Goal: Information Seeking & Learning: Learn about a topic

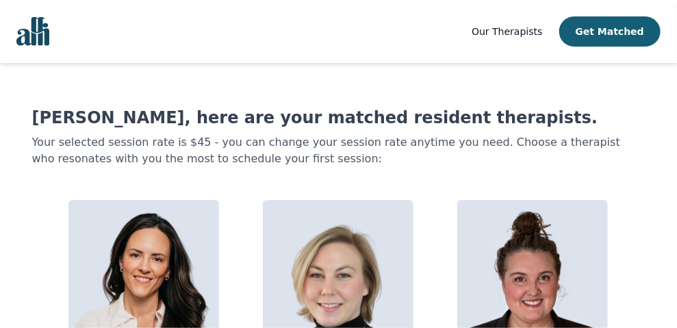
scroll to position [112, 0]
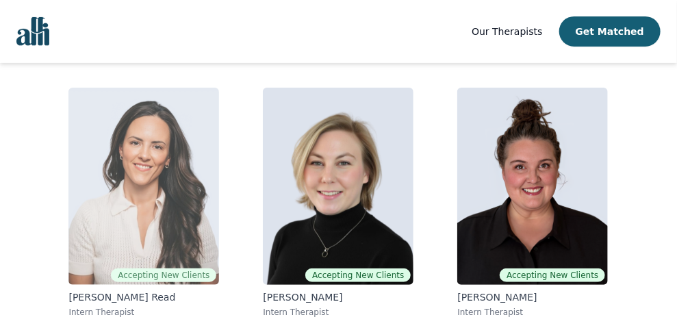
click at [127, 181] on img at bounding box center [143, 186] width 151 height 197
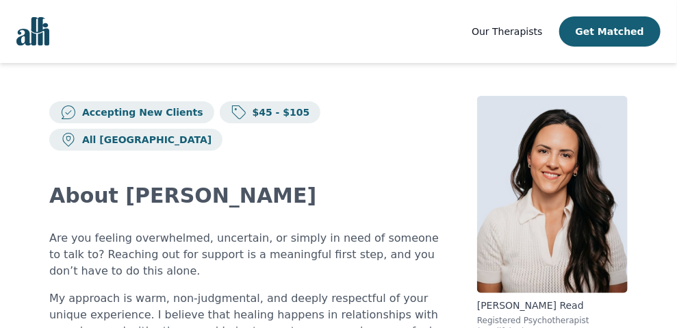
scroll to position [114, 0]
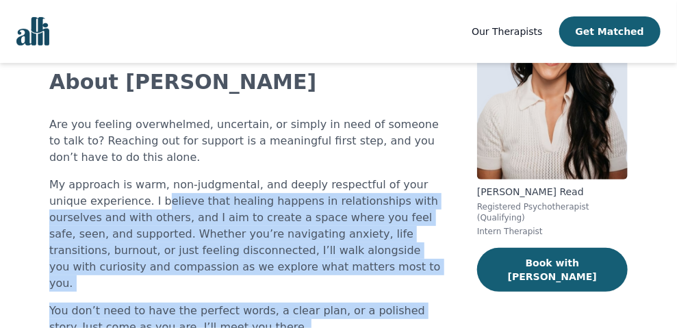
drag, startPoint x: 120, startPoint y: 175, endPoint x: 350, endPoint y: 296, distance: 259.7
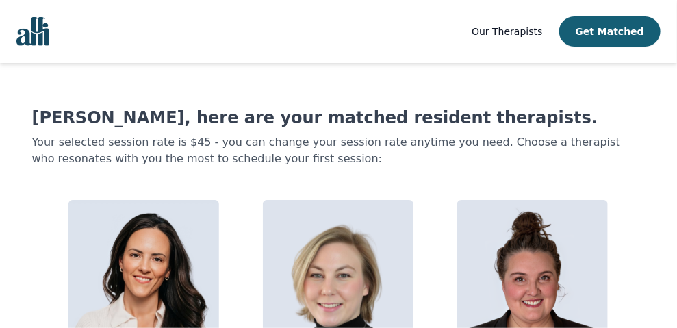
scroll to position [112, 0]
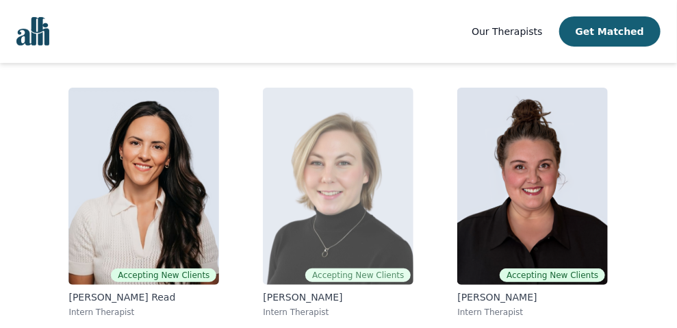
click at [365, 177] on img at bounding box center [338, 186] width 151 height 197
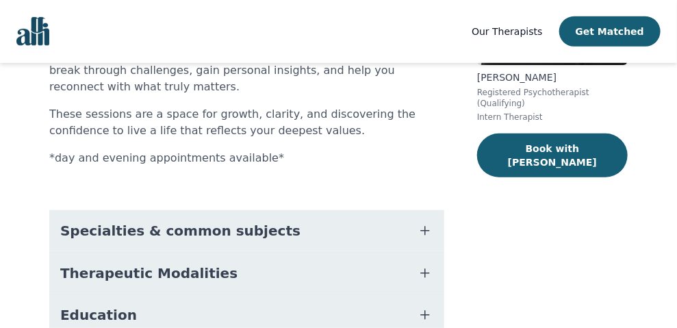
scroll to position [342, 0]
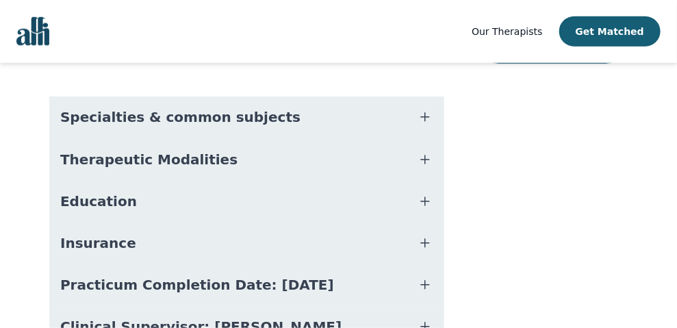
click at [257, 97] on button "Specialties & common subjects" at bounding box center [246, 117] width 395 height 41
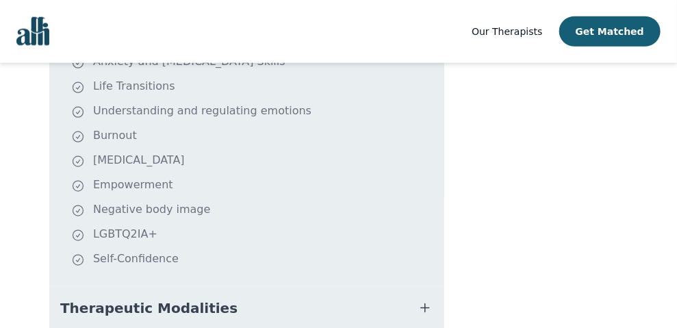
scroll to position [570, 0]
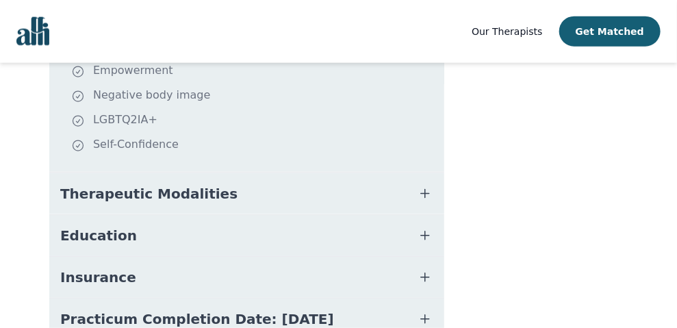
click at [264, 173] on button "Therapeutic Modalities" at bounding box center [246, 193] width 395 height 41
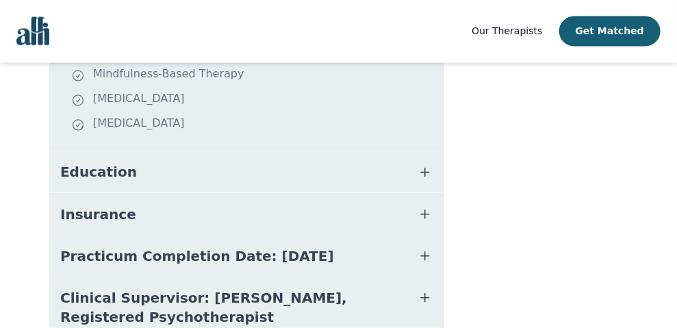
scroll to position [798, 0]
click at [226, 151] on button "Education" at bounding box center [246, 171] width 395 height 41
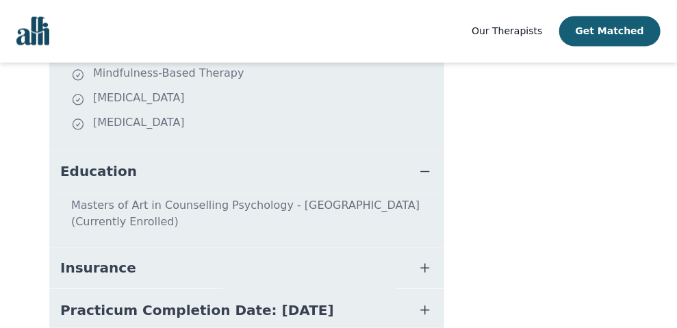
scroll to position [899, 0]
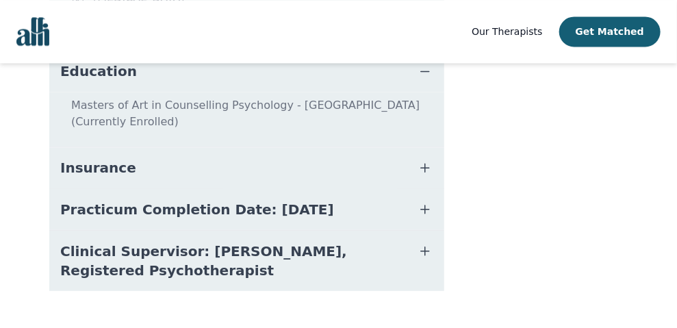
click at [225, 147] on button "Insurance" at bounding box center [246, 167] width 395 height 41
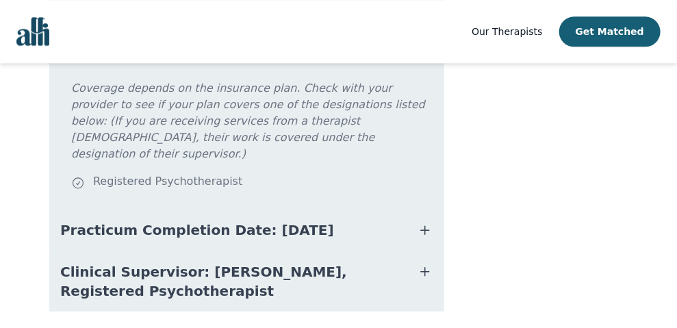
scroll to position [1017, 0]
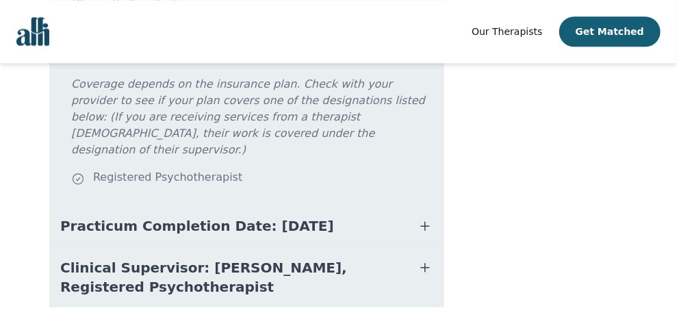
click at [229, 216] on span "Practicum Completion Date: [DATE]" at bounding box center [197, 225] width 274 height 19
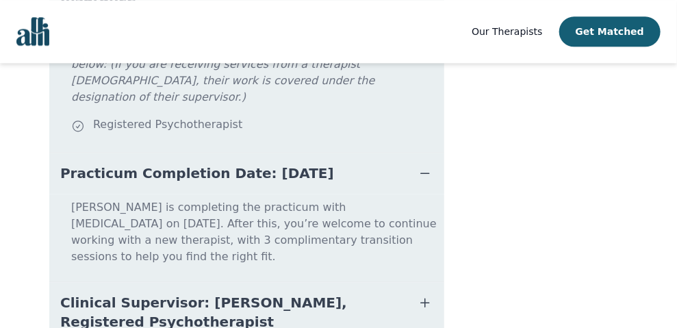
scroll to position [1088, 0]
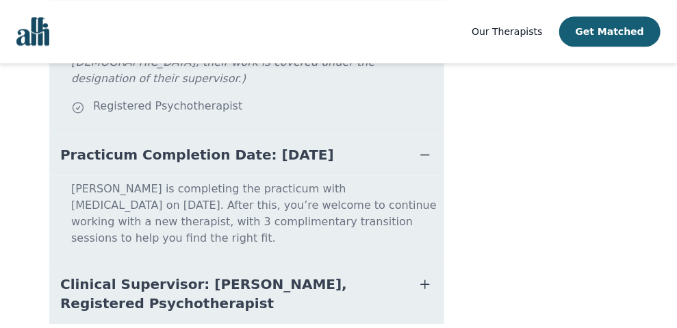
click at [239, 275] on span "Clinical Supervisor: [PERSON_NAME], Registered Psychotherapist" at bounding box center [230, 294] width 340 height 38
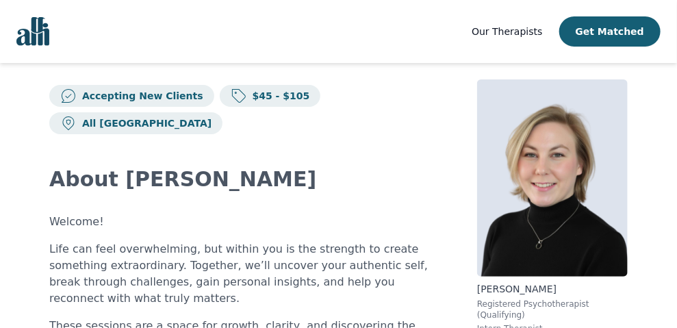
scroll to position [0, 0]
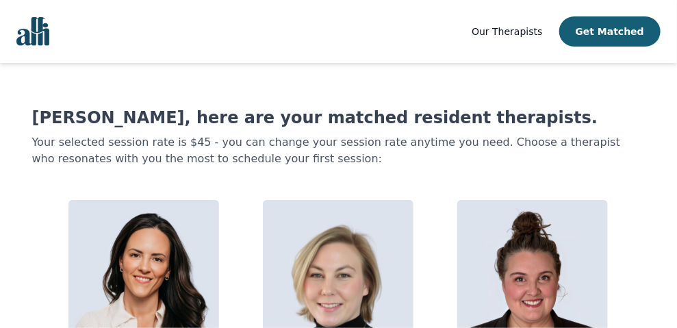
scroll to position [99, 0]
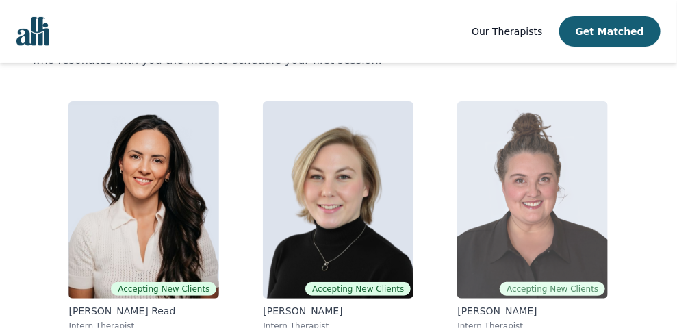
click at [551, 181] on img at bounding box center [532, 199] width 151 height 197
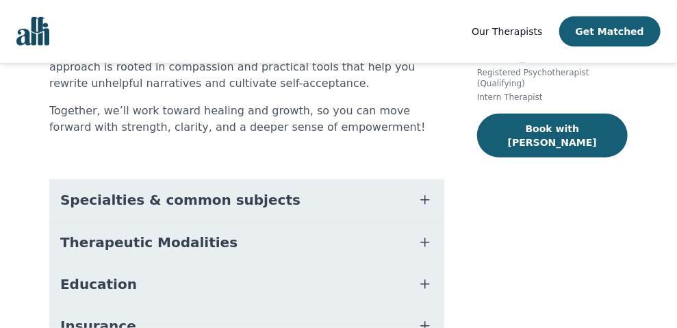
scroll to position [342, 0]
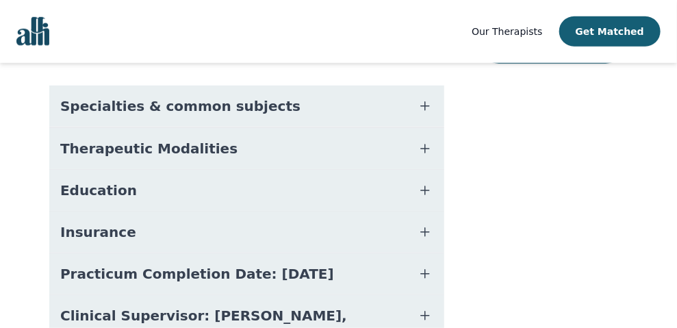
click at [322, 86] on button "Specialties & common subjects" at bounding box center [246, 106] width 395 height 41
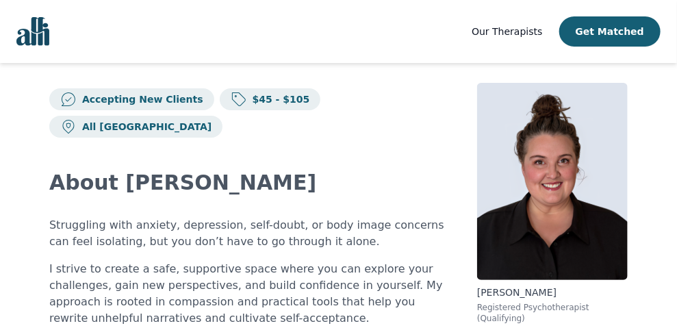
scroll to position [0, 0]
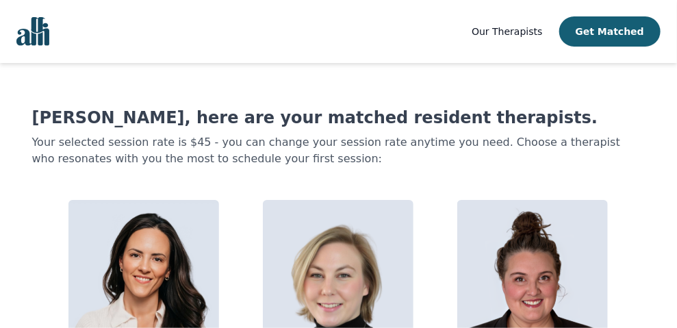
scroll to position [99, 0]
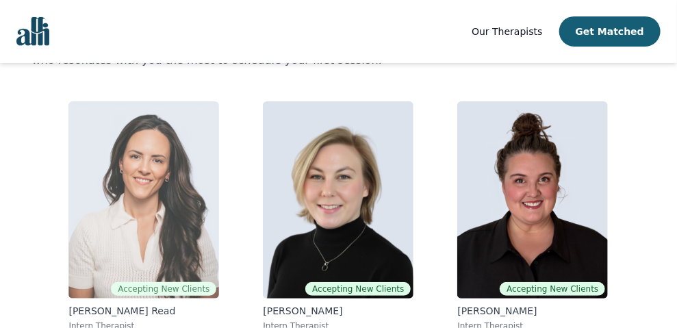
click at [184, 188] on img at bounding box center [143, 199] width 151 height 197
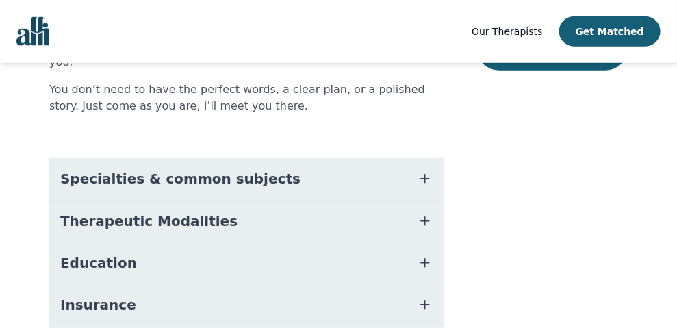
scroll to position [342, 0]
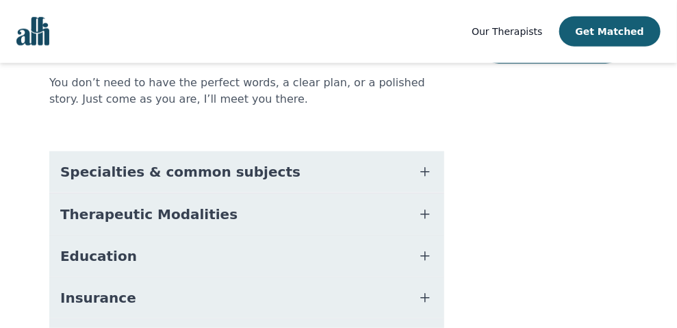
click at [183, 162] on span "Specialties & common subjects" at bounding box center [180, 171] width 240 height 19
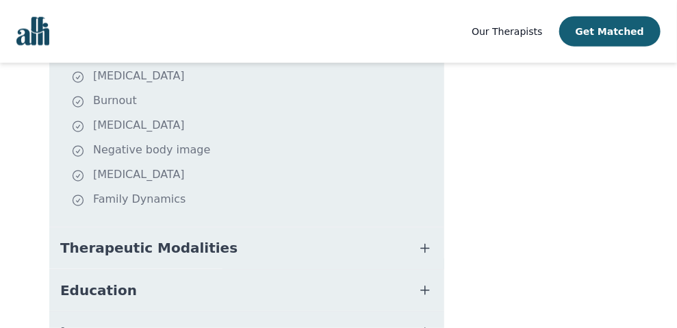
scroll to position [684, 0]
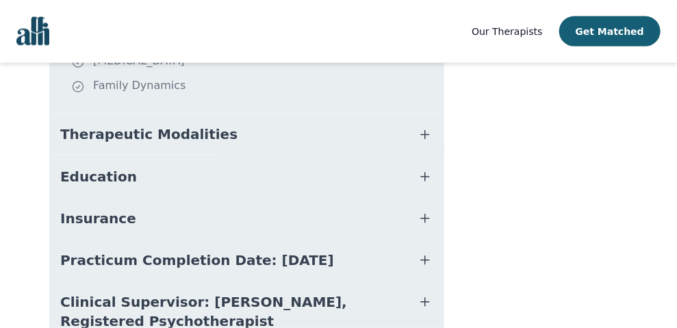
click at [192, 125] on span "Therapeutic Modalities" at bounding box center [148, 134] width 177 height 19
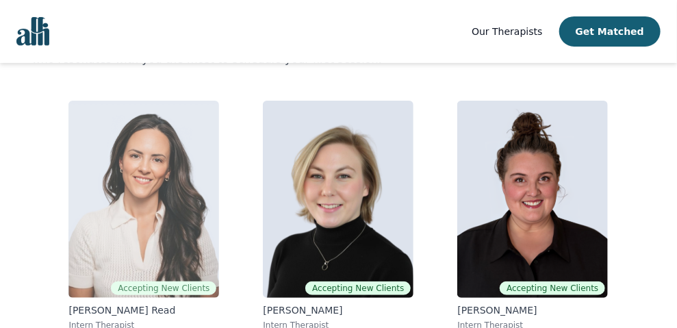
scroll to position [112, 0]
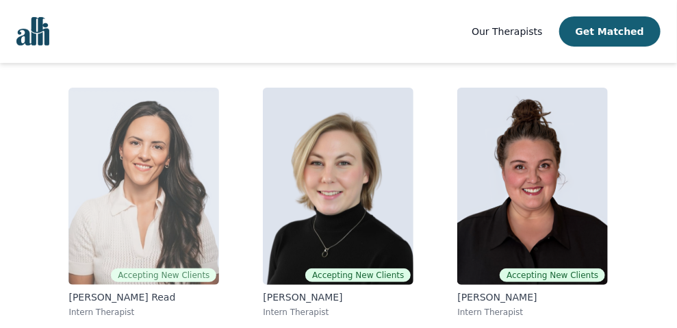
click at [99, 296] on p "[PERSON_NAME] Read" at bounding box center [143, 297] width 151 height 14
